Goal: Check status: Check status

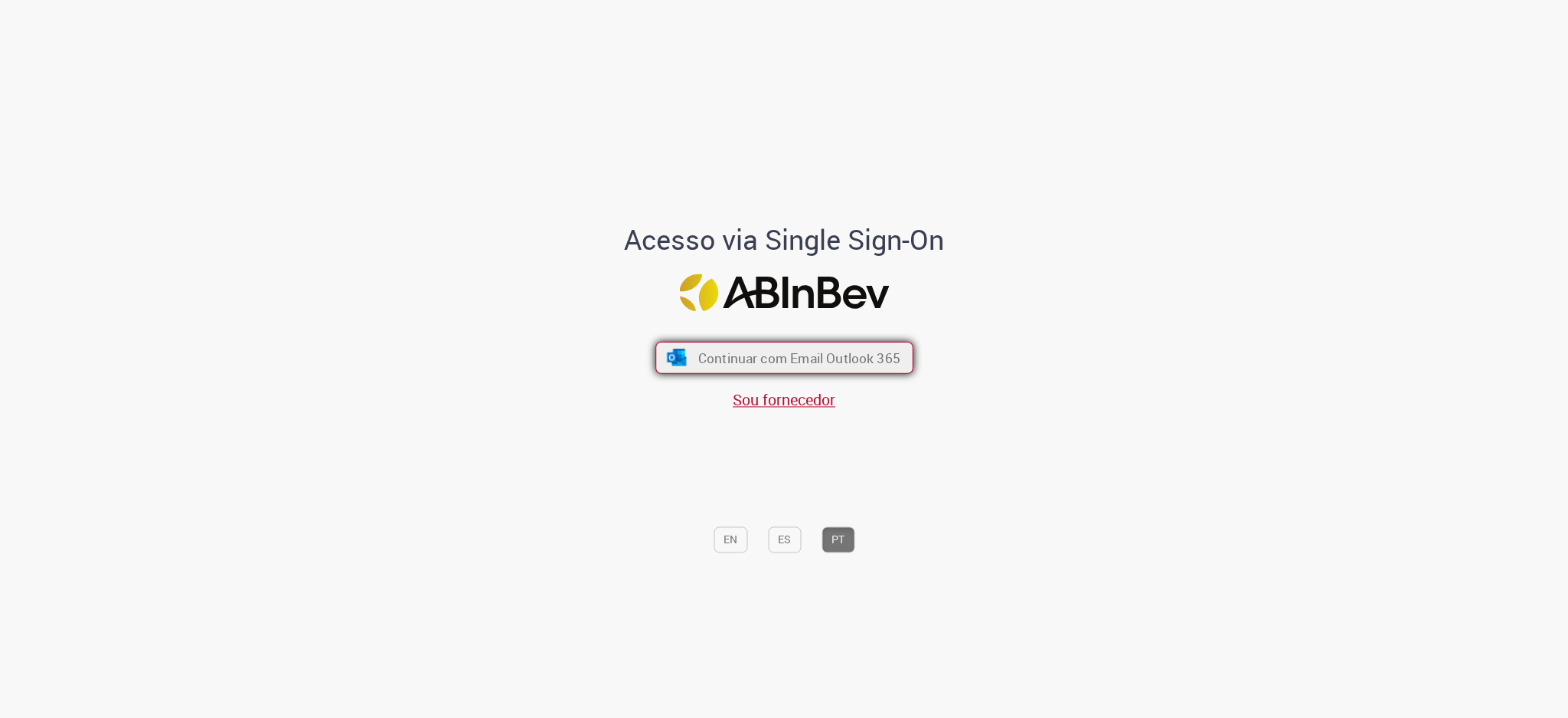
click at [717, 362] on span "Continuar com Email Outlook 365" at bounding box center [798, 358] width 202 height 18
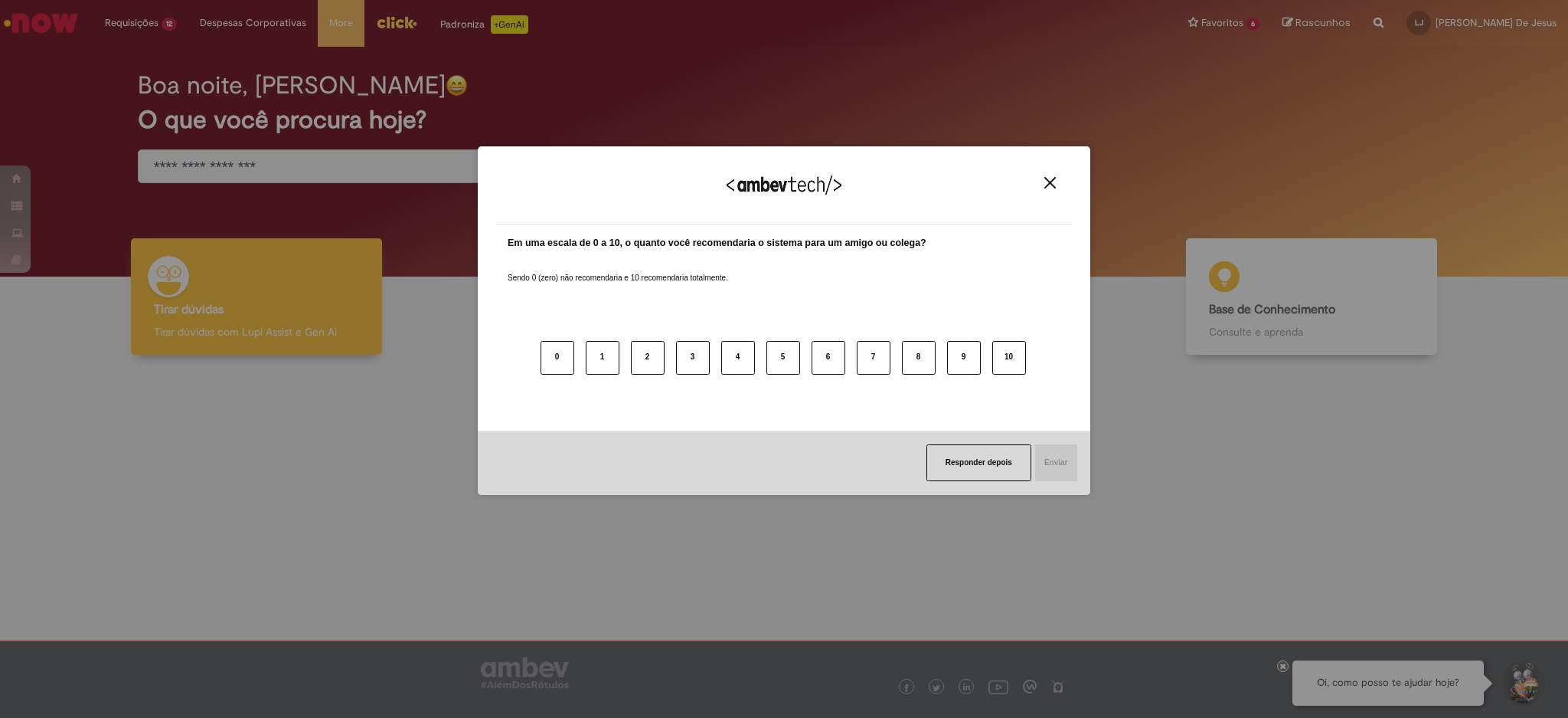
click at [1046, 189] on button "Close" at bounding box center [1049, 182] width 21 height 13
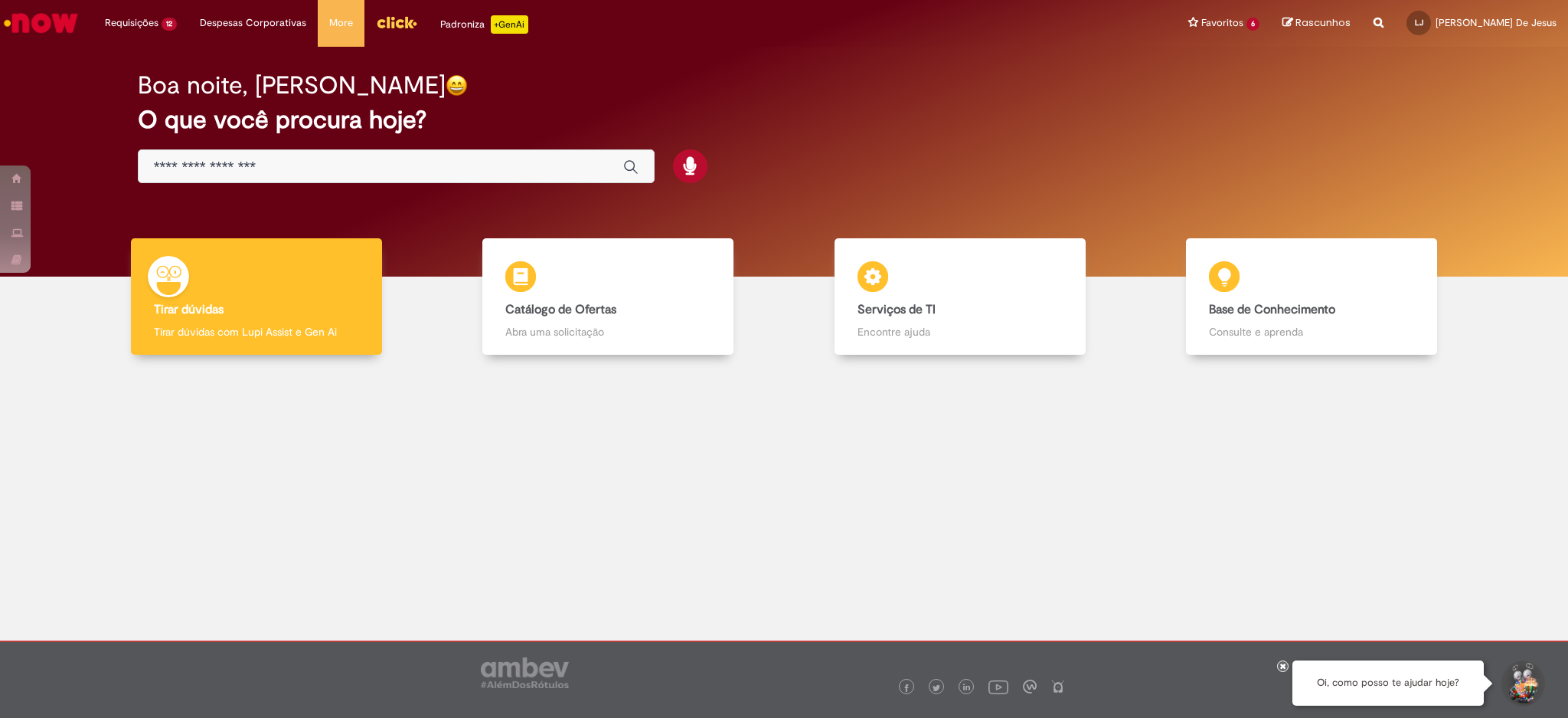
click at [362, 165] on input "Basta digitar aqui" at bounding box center [381, 168] width 454 height 18
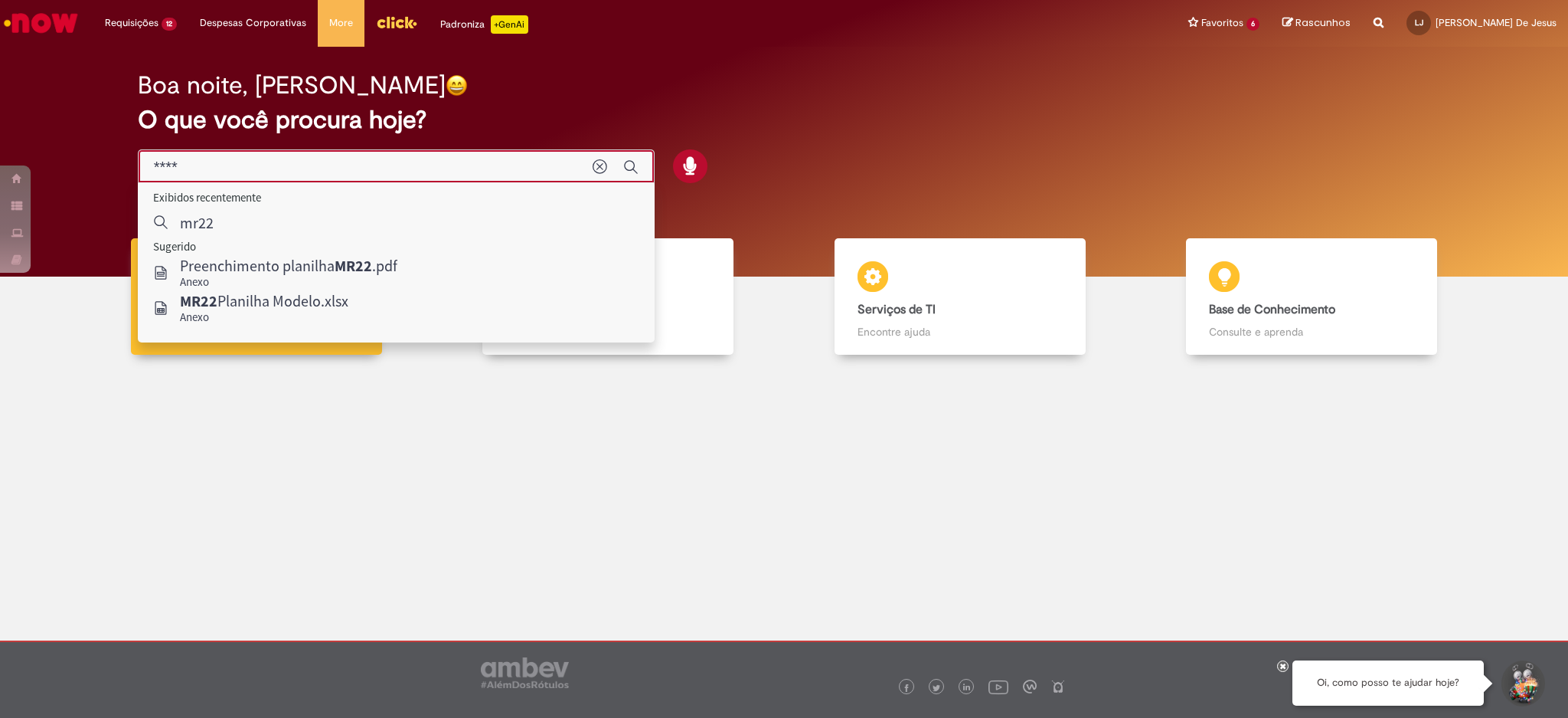
type input "****"
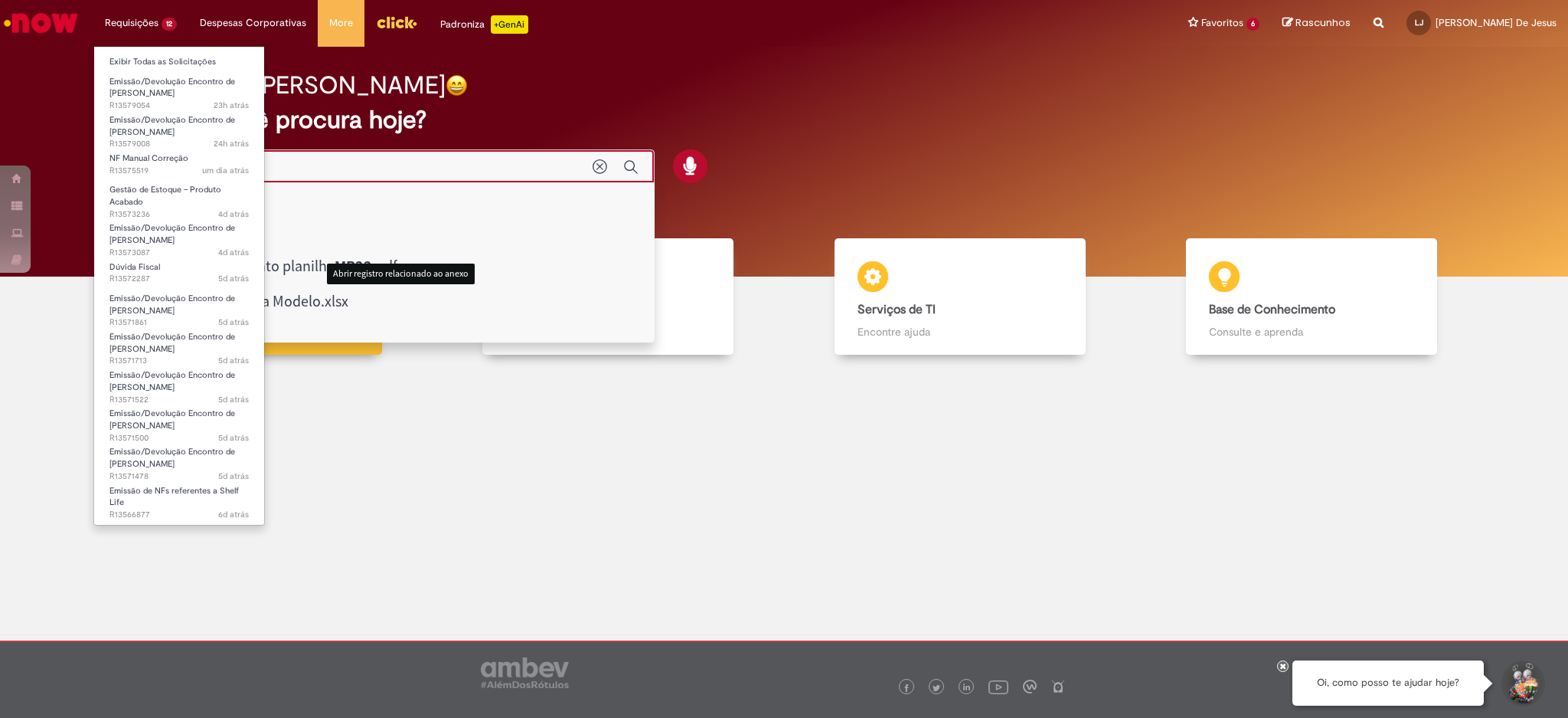
click at [131, 22] on li "Requisições 12 Exibir Todas as Solicitações Emissão/Devolução Encontro de Conta…" at bounding box center [140, 23] width 95 height 46
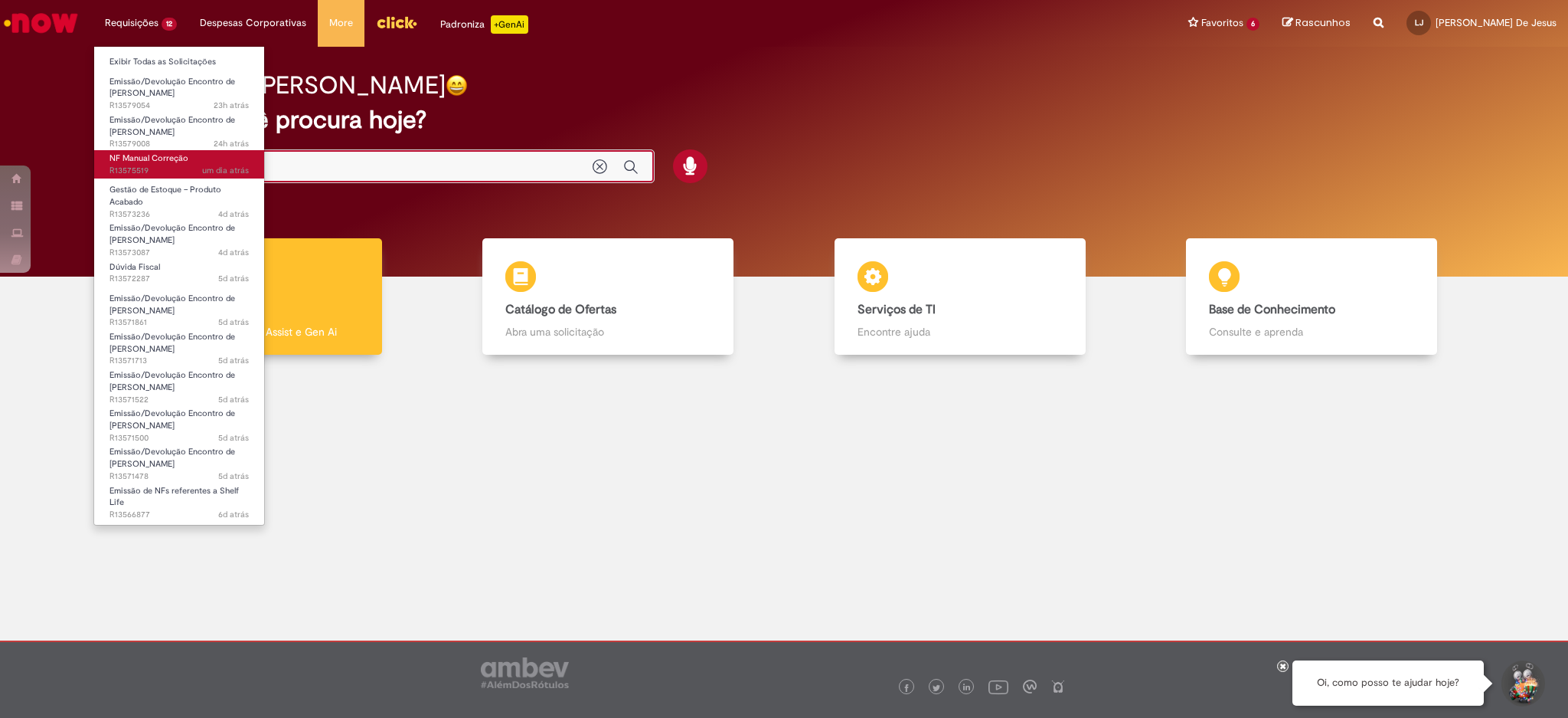
click at [139, 165] on span "um dia atrás um dia atrás R13575519" at bounding box center [179, 171] width 139 height 12
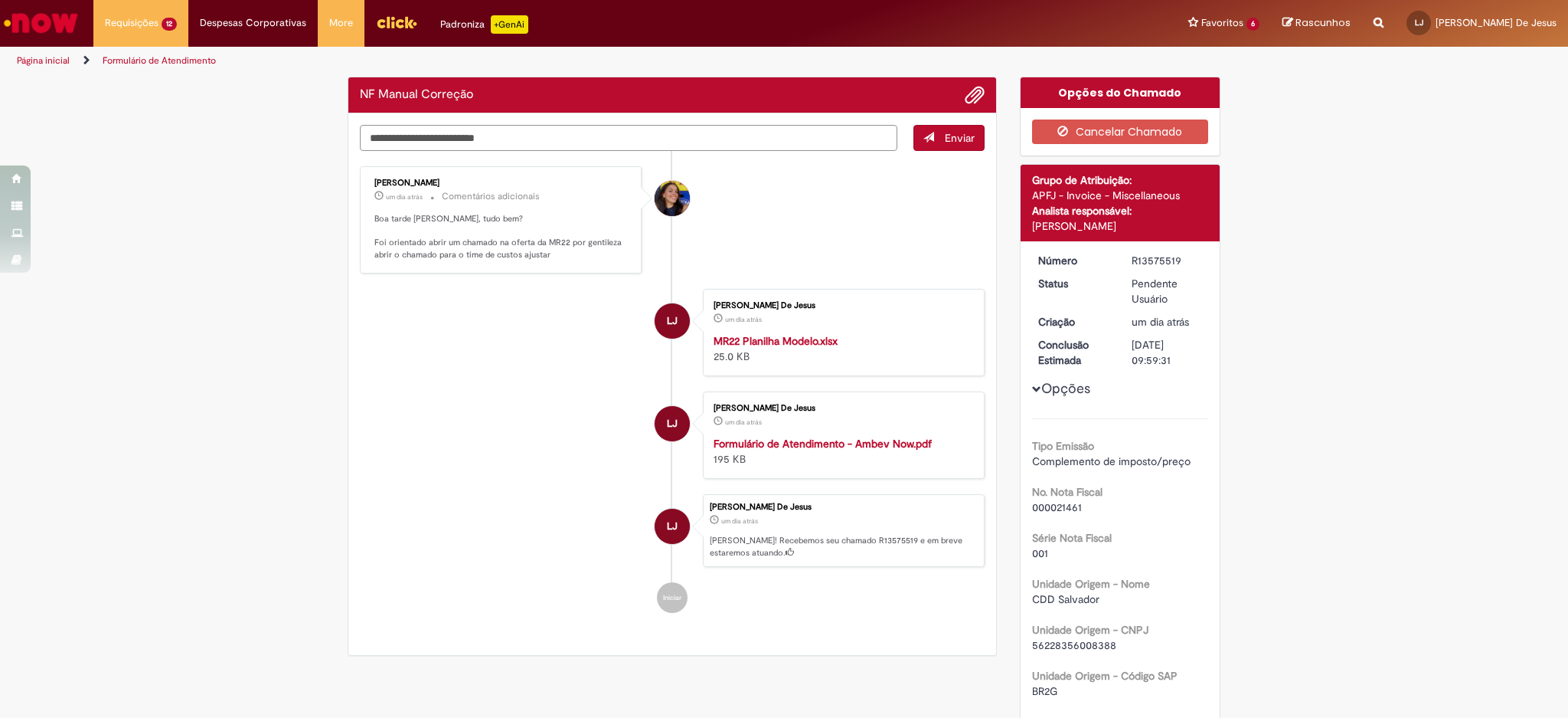
click at [471, 143] on textarea "Digite sua mensagem aqui..." at bounding box center [629, 138] width 538 height 26
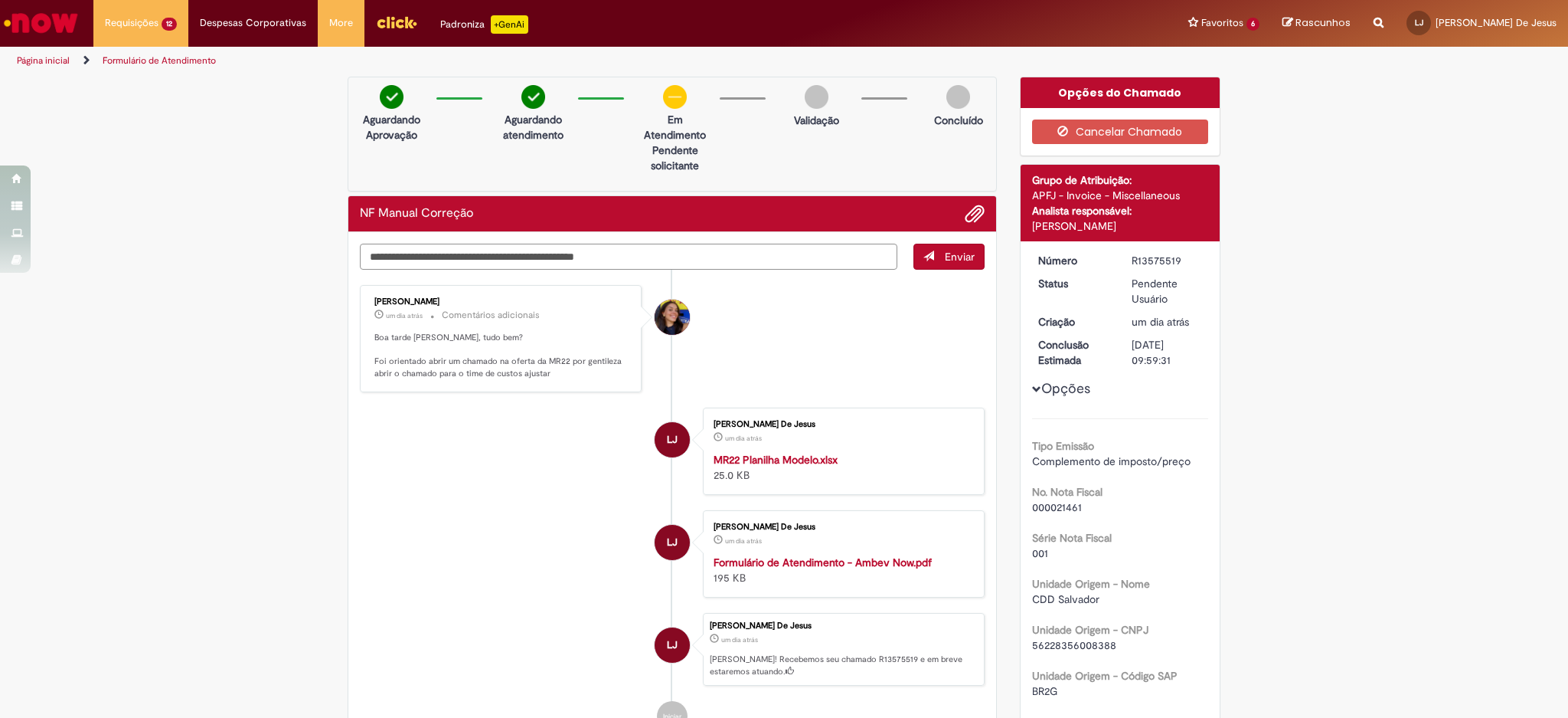
type textarea "**********"
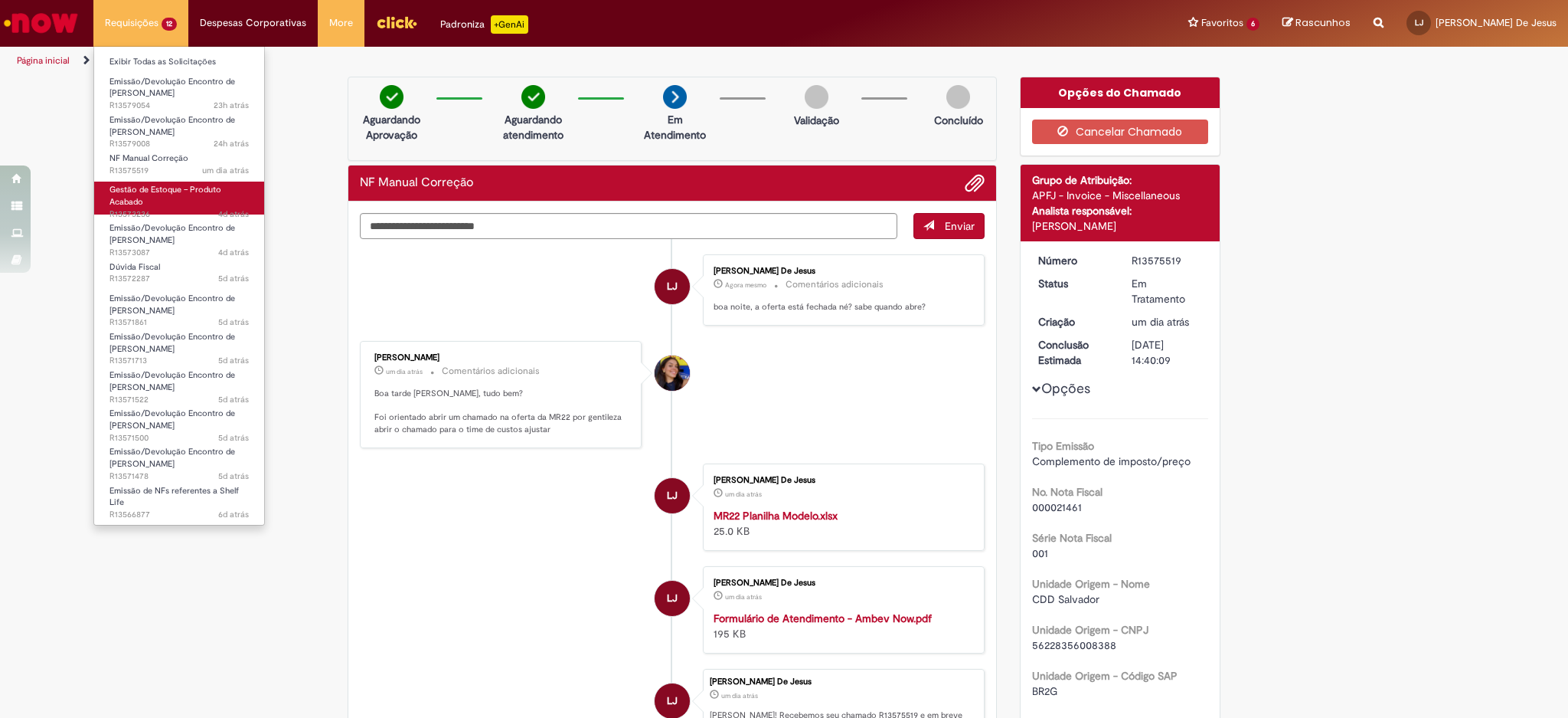
click at [142, 190] on span "Gestão de Estoque – Produto Acabado" at bounding box center [166, 196] width 112 height 24
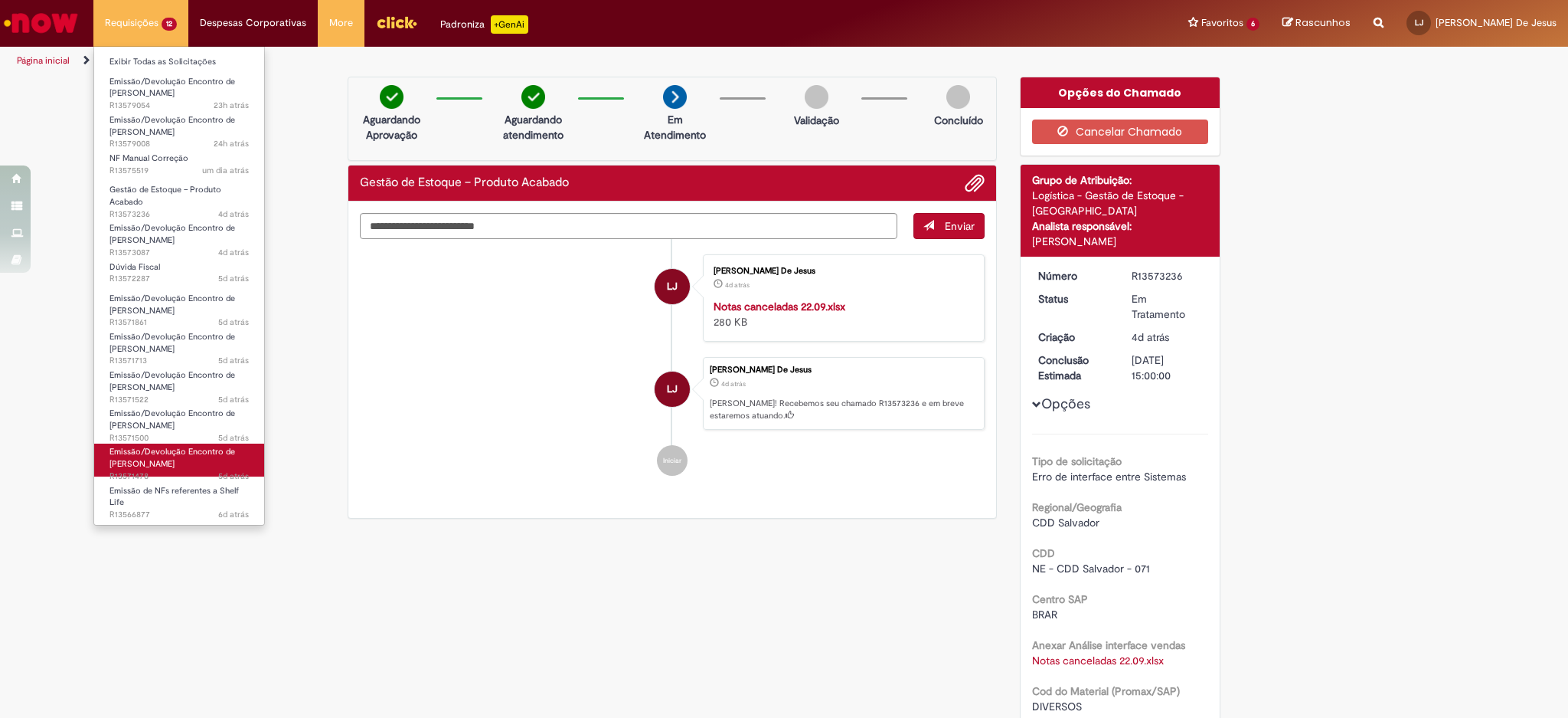
click at [173, 455] on span "Emissão/Devolução Encontro de [PERSON_NAME]" at bounding box center [173, 458] width 126 height 24
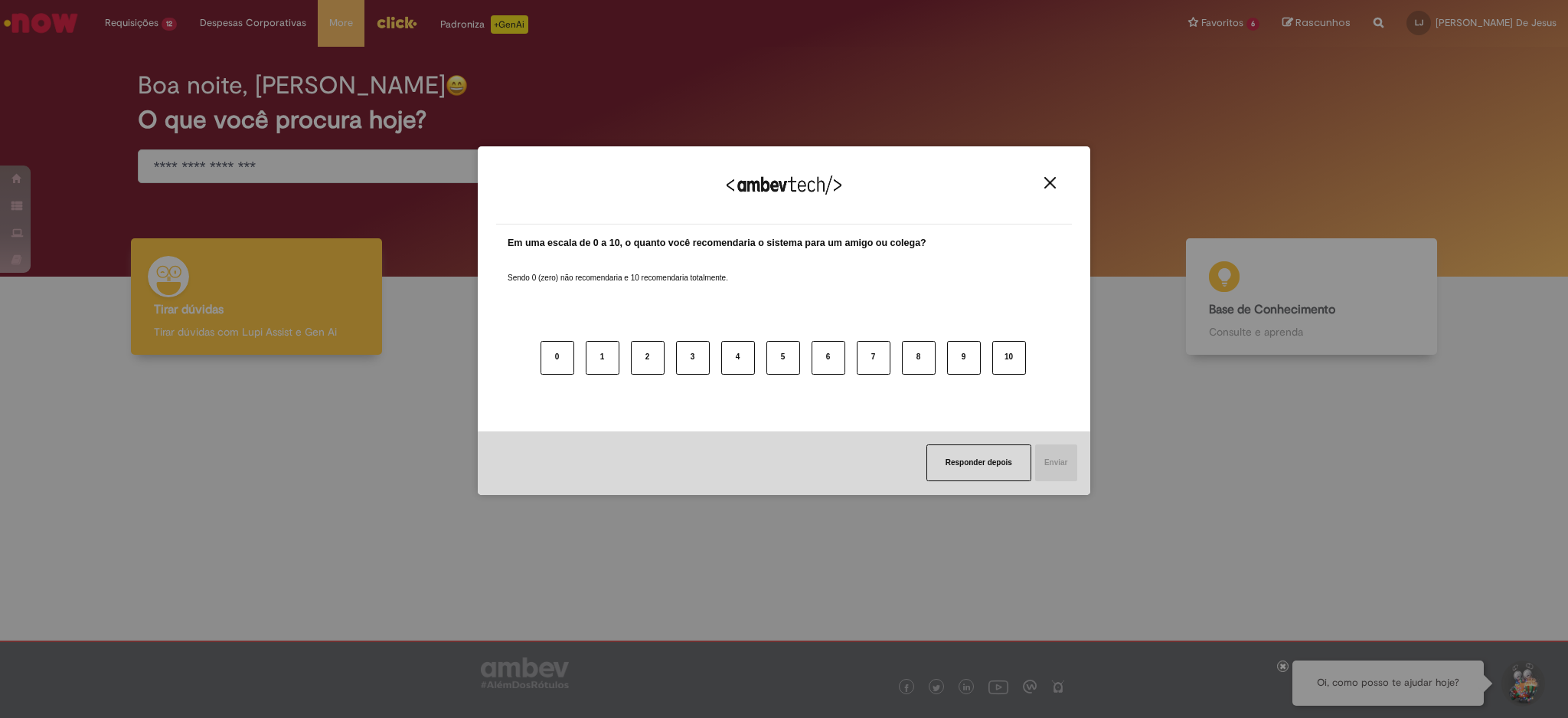
click at [1044, 184] on img "Close" at bounding box center [1049, 182] width 11 height 11
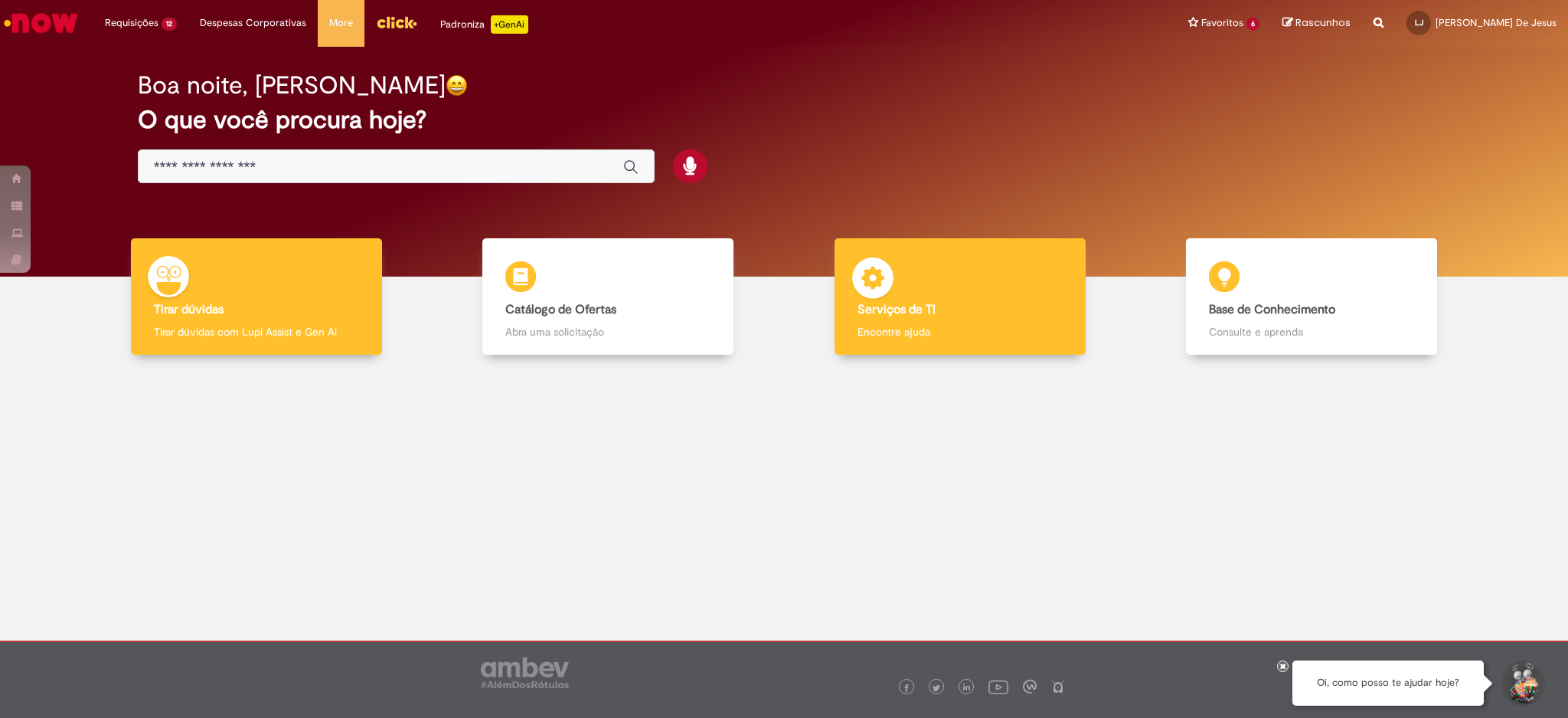
click at [898, 329] on p "Encontre ajuda" at bounding box center [959, 331] width 205 height 15
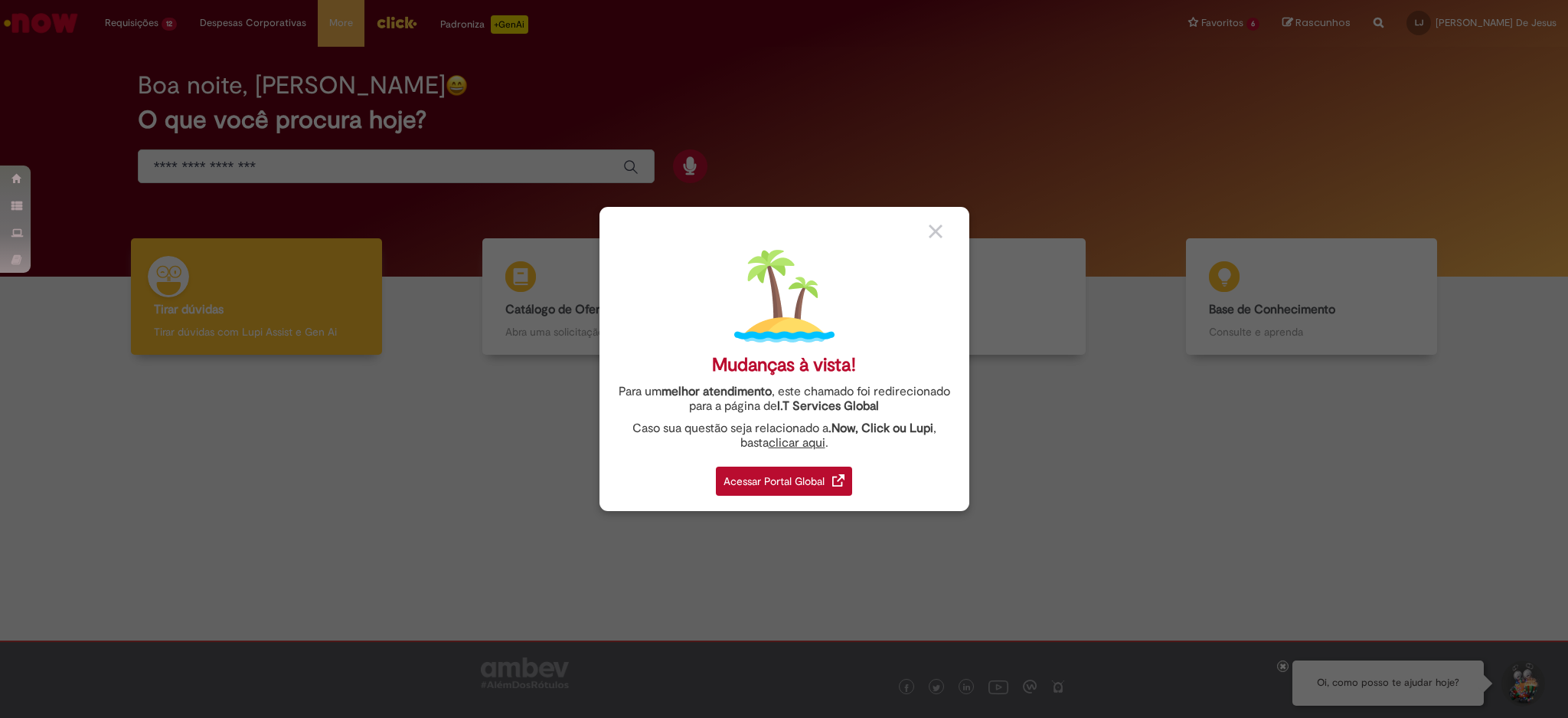
click at [784, 479] on div "Acessar Portal Global" at bounding box center [784, 481] width 136 height 29
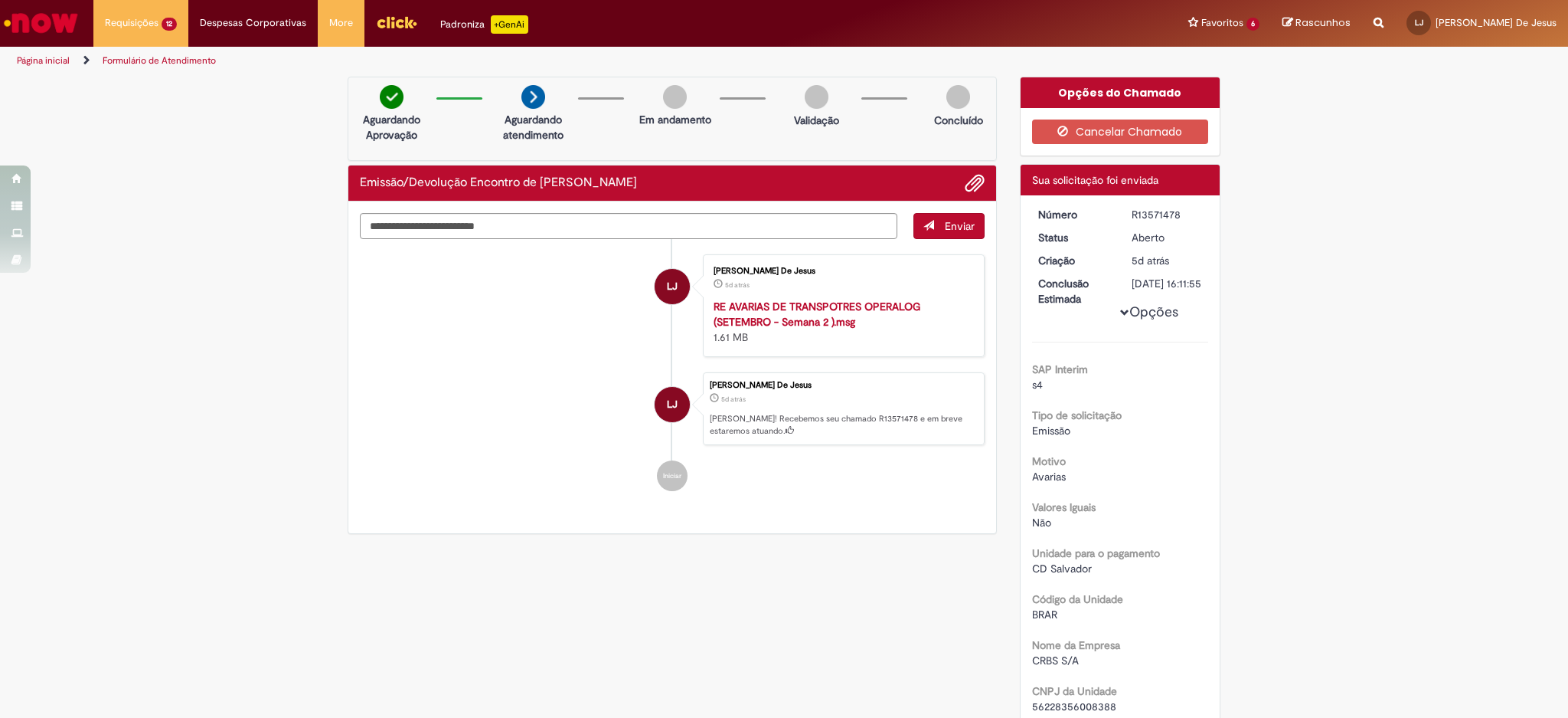
click at [53, 30] on img "Ir para a Homepage" at bounding box center [41, 23] width 79 height 31
